Goal: Information Seeking & Learning: Learn about a topic

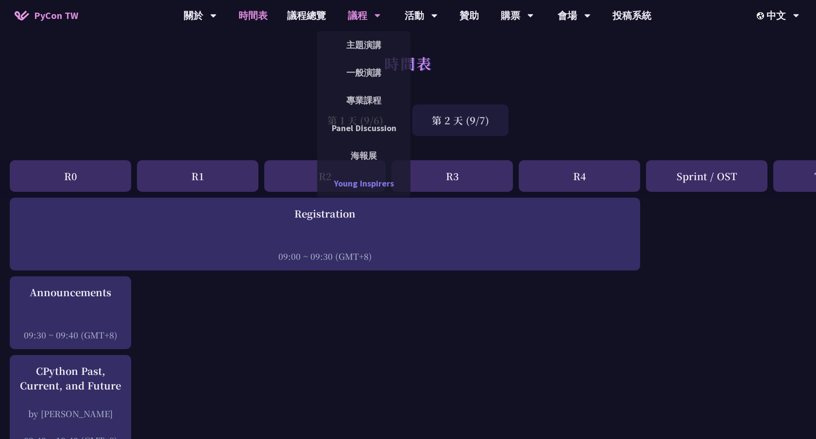
click at [371, 179] on link "Young Inspirers" at bounding box center [363, 183] width 93 height 23
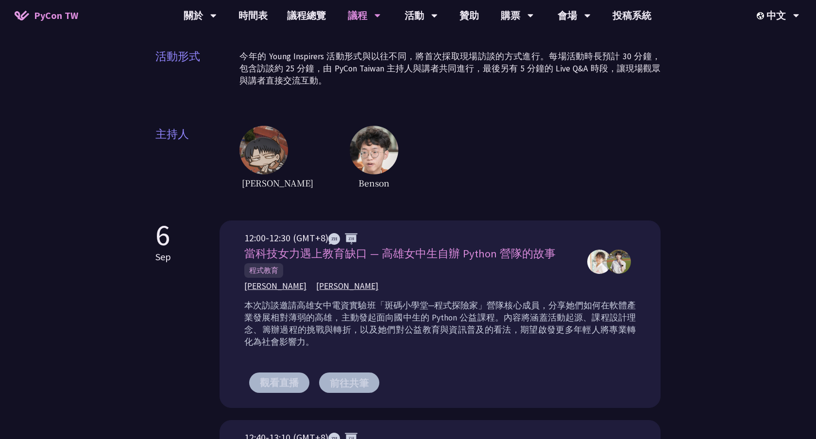
scroll to position [142, 0]
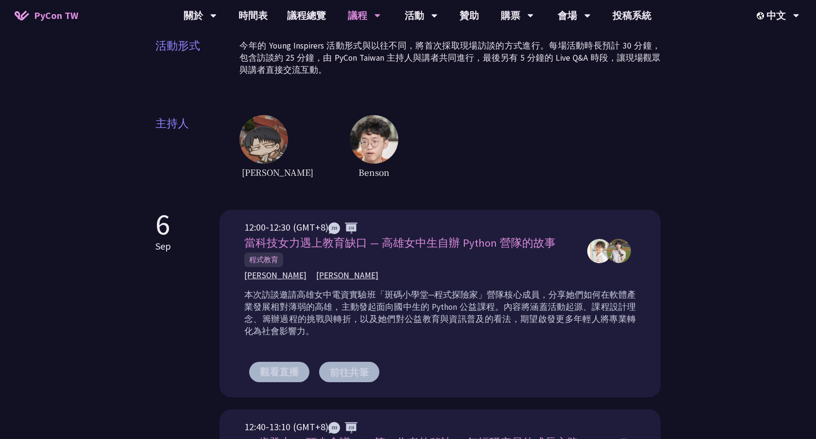
click at [686, 250] on div "Young Inspirers Young Inspirers 是 PyCon [GEOGRAPHIC_DATA] 在 [DATE]首次推出的全新活動，專為青…" at bounding box center [408, 365] width 816 height 1014
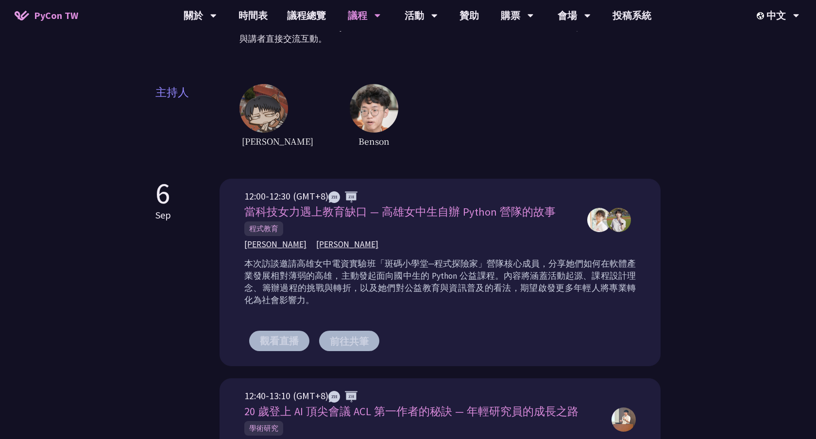
scroll to position [167, 0]
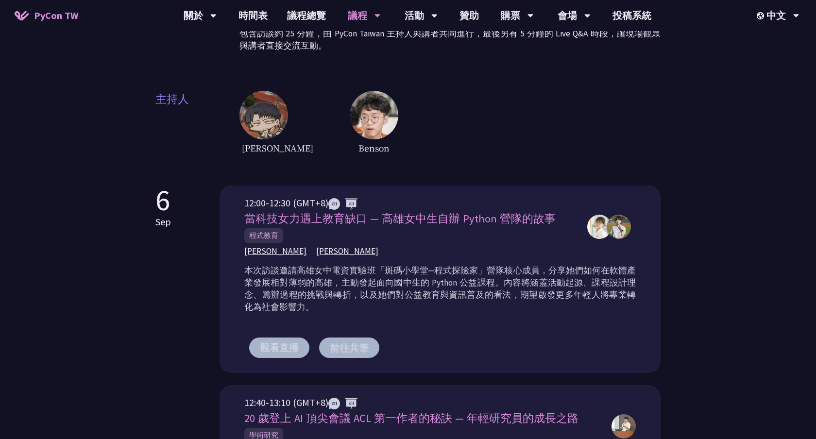
click at [429, 319] on div "本次訪談邀請高雄女中電資實驗班「斑碼小學堂─程式探險家」營隊核心成員，分享她們如何在軟體產業發展相對薄弱的高雄，主動發起面向國中生的 Python 公益課程。…" at bounding box center [440, 292] width 392 height 61
click at [422, 216] on span "當科技女力遇上教育缺口 — 高雄女中生自辦 Python 營隊的故事" at bounding box center [399, 219] width 311 height 14
copy div "當科技女力遇上教育缺口 — 高雄女中生自辦 Python 營隊的故事"
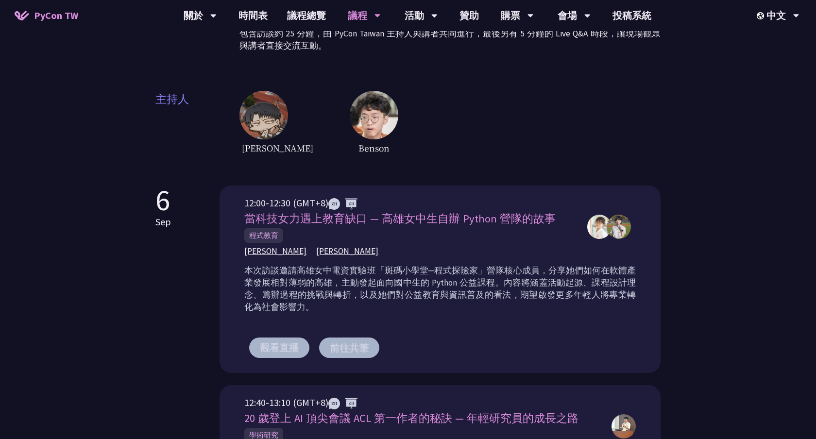
click at [430, 298] on p "本次訪談邀請高雄女中電資實驗班「斑碼小學堂─程式探險家」營隊核心成員，分享她們如何在軟體產業發展相對薄弱的高雄，主動發起面向國中生的 Python 公益課程。…" at bounding box center [440, 289] width 392 height 49
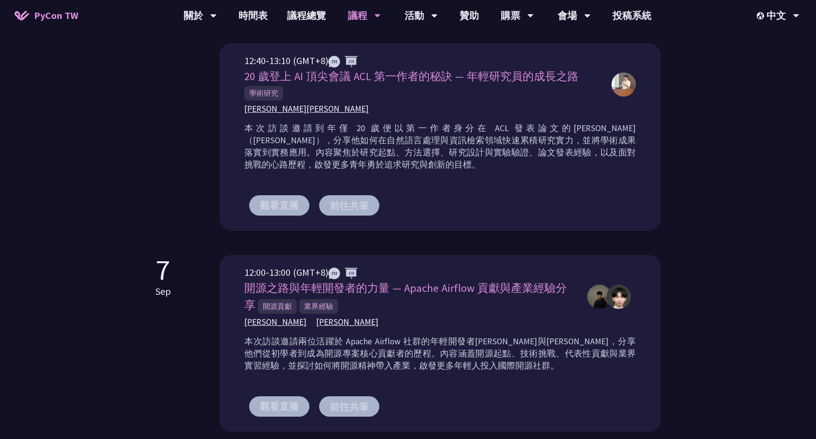
scroll to position [625, 0]
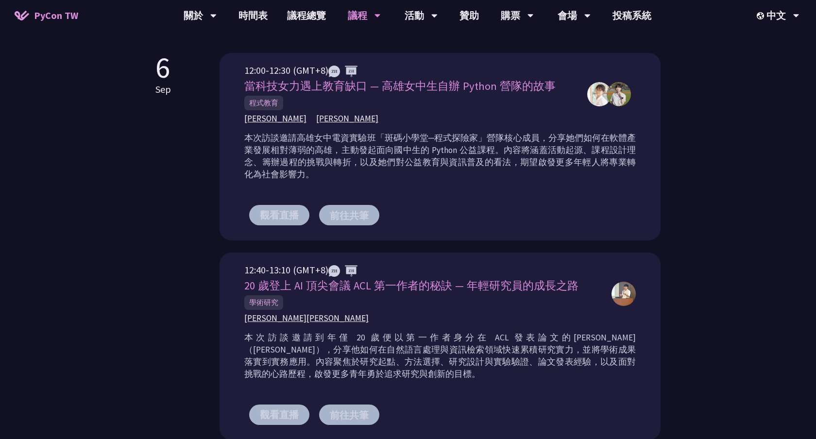
scroll to position [288, 0]
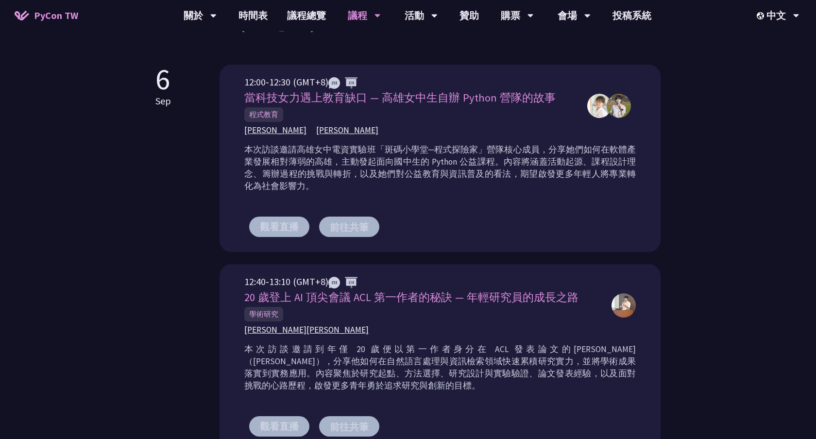
drag, startPoint x: 296, startPoint y: 95, endPoint x: 279, endPoint y: 98, distance: 17.7
click at [279, 98] on span "當科技女力遇上教育缺口 — 高雄女中生自辦 Python 營隊的故事" at bounding box center [399, 98] width 311 height 14
